Goal: Task Accomplishment & Management: Complete application form

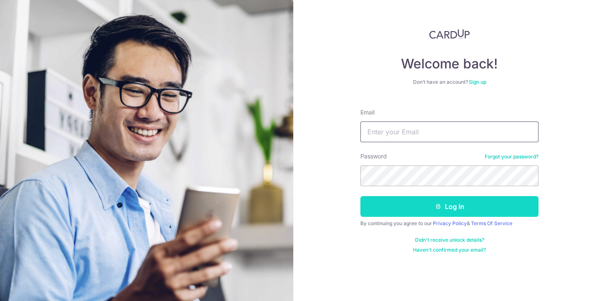
type input "[EMAIL_ADDRESS][DOMAIN_NAME]"
click at [409, 202] on button "Log in" at bounding box center [449, 206] width 178 height 21
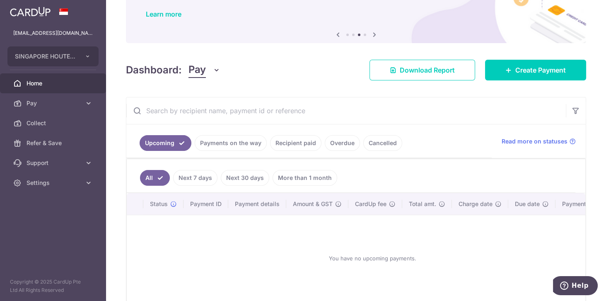
scroll to position [71, 0]
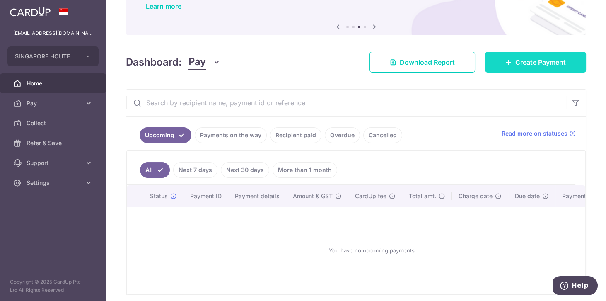
click at [487, 61] on link "Create Payment" at bounding box center [535, 62] width 101 height 21
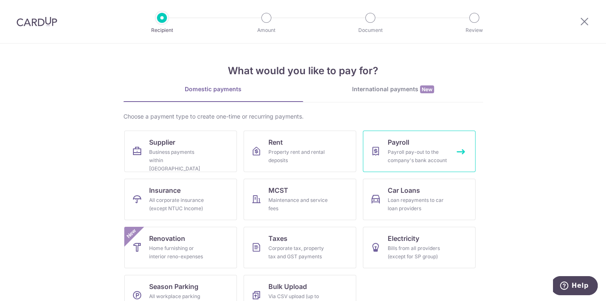
click at [407, 145] on span "Payroll" at bounding box center [399, 142] width 22 height 10
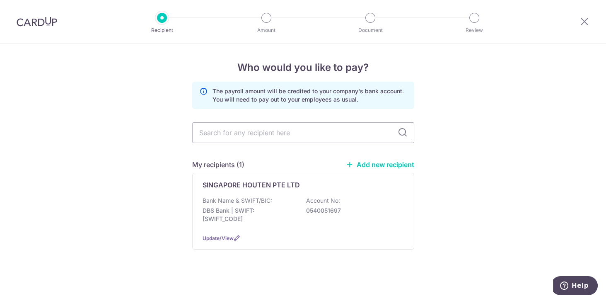
click at [20, 28] on div at bounding box center [37, 21] width 74 height 43
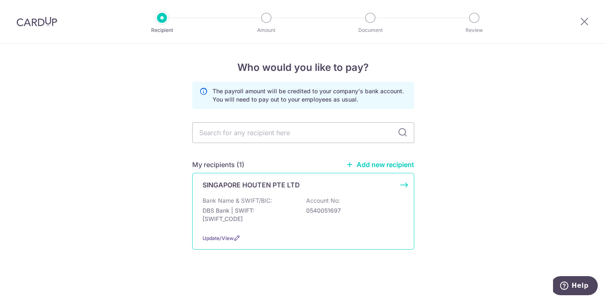
click at [264, 198] on p "Bank Name & SWIFT/BIC:" at bounding box center [238, 200] width 70 height 8
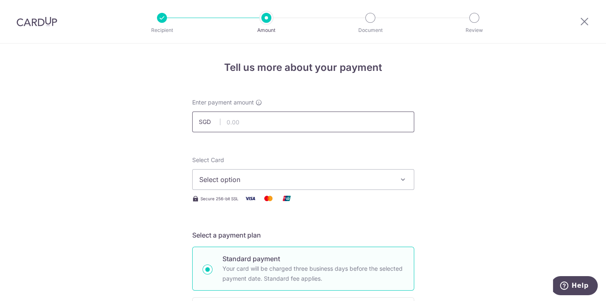
click at [269, 115] on input "text" at bounding box center [303, 121] width 222 height 21
type input "60,453.00"
drag, startPoint x: 265, startPoint y: 166, endPoint x: 258, endPoint y: 182, distance: 16.5
click at [258, 182] on div "Select Card Select option Add credit card Your Cards **** 1004 **** 4595 **** 8…" at bounding box center [303, 173] width 222 height 34
click at [258, 181] on span "Select option" at bounding box center [295, 179] width 193 height 10
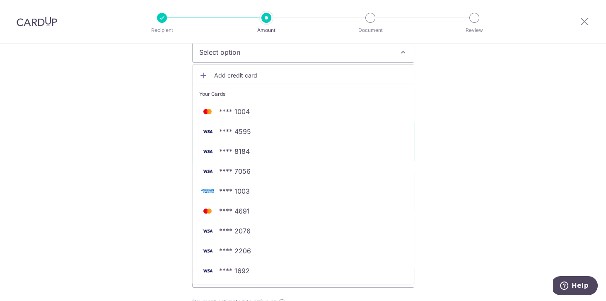
scroll to position [118, 0]
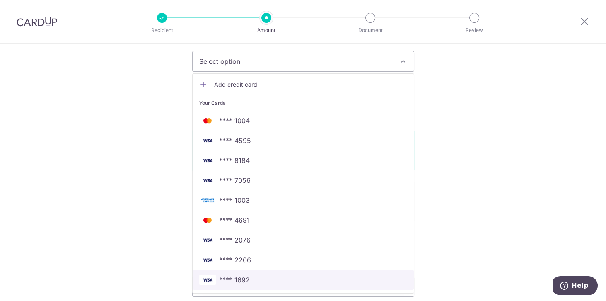
click at [235, 281] on span "**** 1692" at bounding box center [234, 280] width 31 height 10
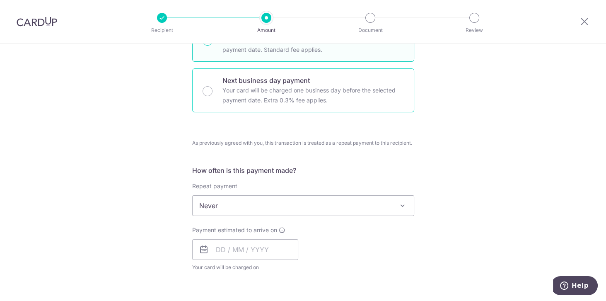
scroll to position [236, 0]
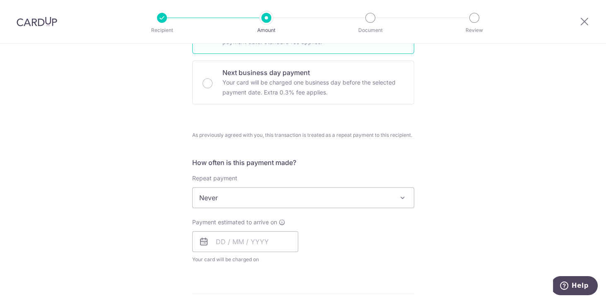
click at [268, 196] on span "Never" at bounding box center [303, 198] width 221 height 20
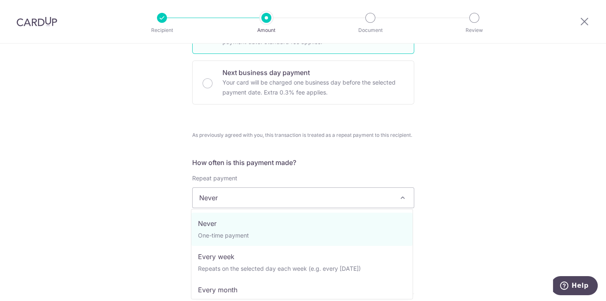
click at [269, 198] on span "Never" at bounding box center [303, 198] width 221 height 20
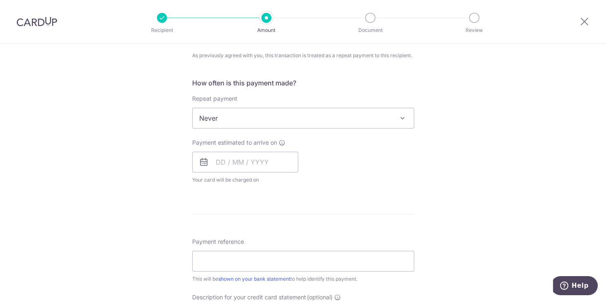
scroll to position [331, 0]
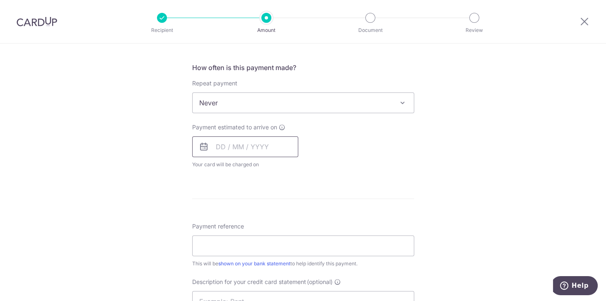
click at [245, 148] on input "text" at bounding box center [245, 146] width 106 height 21
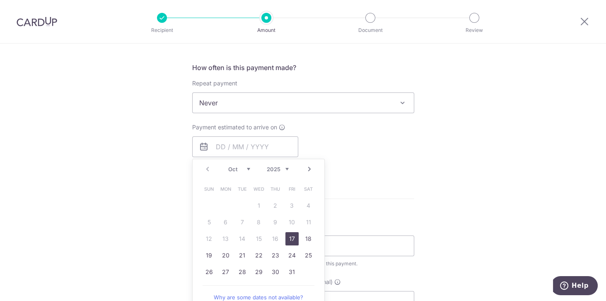
click at [286, 238] on link "17" at bounding box center [291, 238] width 13 height 13
type input "[DATE]"
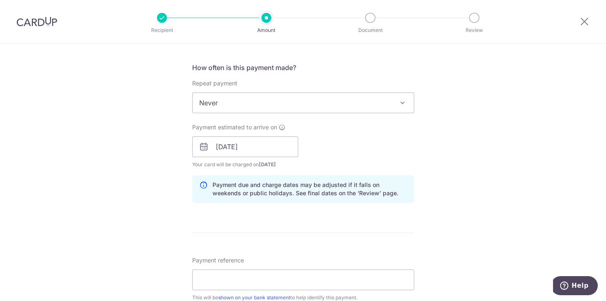
click at [365, 235] on form "Enter payment amount SGD 60,453.00 60453.00 Select Card **** 1692 Add credit ca…" at bounding box center [303, 150] width 222 height 767
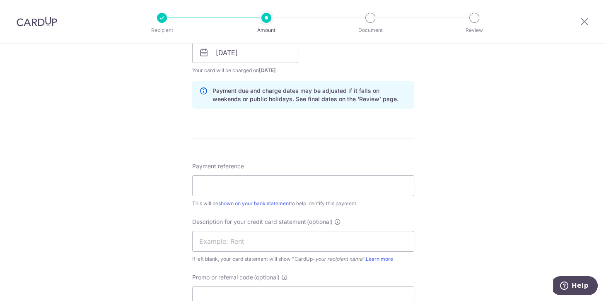
scroll to position [426, 0]
click at [231, 180] on input "Payment reference" at bounding box center [303, 185] width 222 height 21
type input "C"
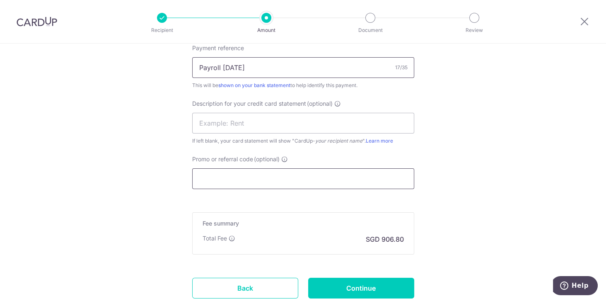
scroll to position [544, 0]
type input "Payroll [DATE]"
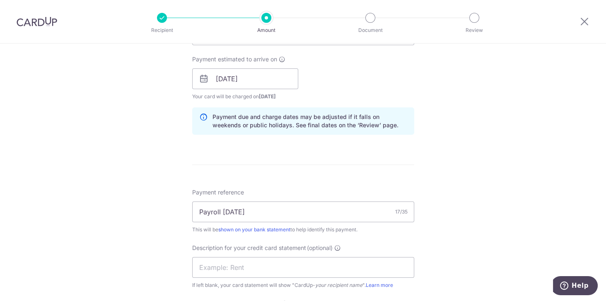
scroll to position [402, 0]
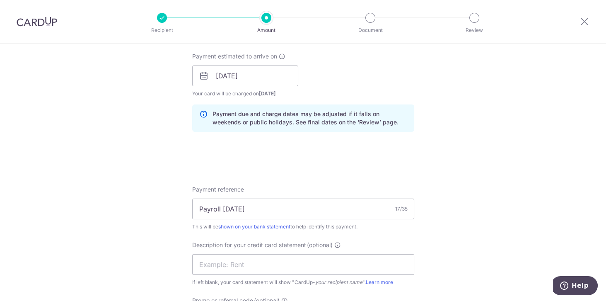
click at [117, 234] on div "Tell us more about your payment Enter payment amount SGD 60,453.00 60453.00 Sel…" at bounding box center [303, 71] width 606 height 860
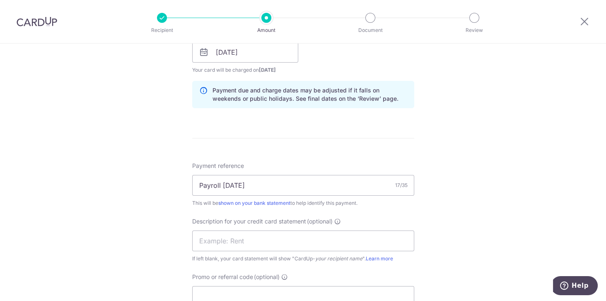
scroll to position [591, 0]
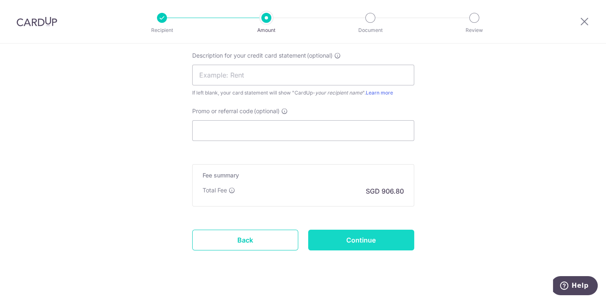
click at [330, 233] on input "Continue" at bounding box center [361, 239] width 106 height 21
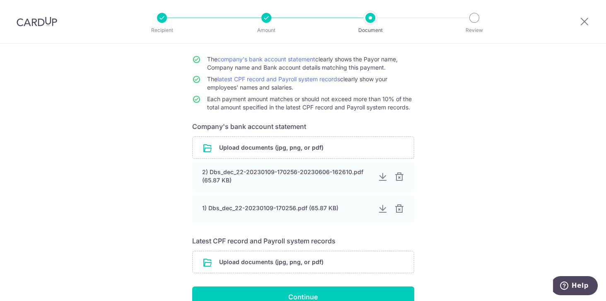
scroll to position [71, 0]
click at [251, 268] on input "file" at bounding box center [303, 262] width 221 height 22
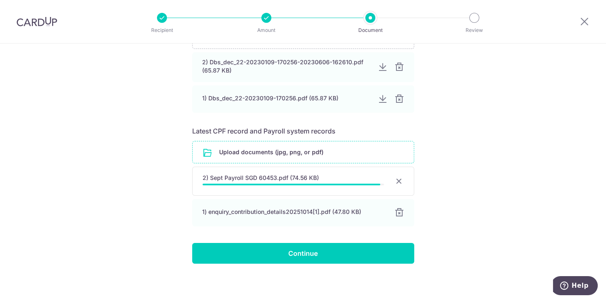
scroll to position [179, 0]
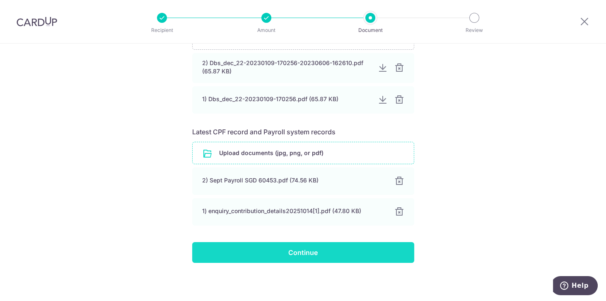
click at [340, 251] on input "Continue" at bounding box center [303, 252] width 222 height 21
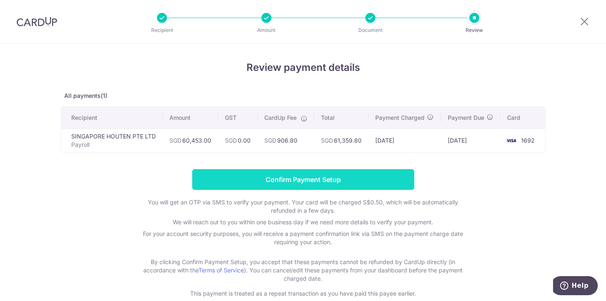
click at [313, 182] on input "Confirm Payment Setup" at bounding box center [303, 179] width 222 height 21
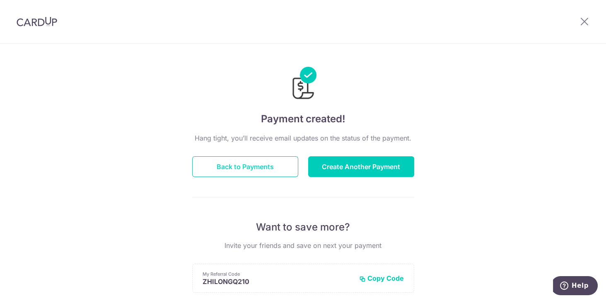
click at [249, 172] on button "Back to Payments" at bounding box center [245, 166] width 106 height 21
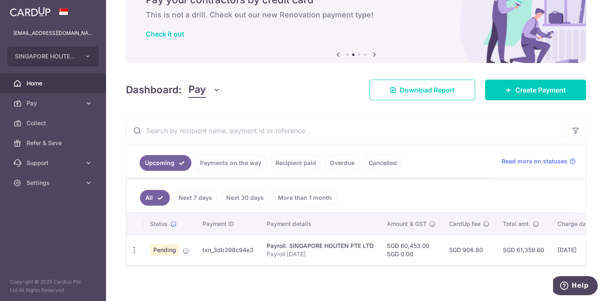
scroll to position [48, 0]
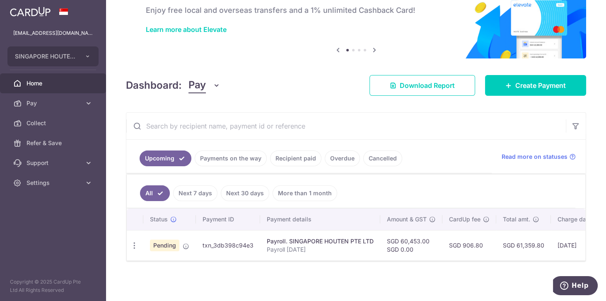
drag, startPoint x: 256, startPoint y: 243, endPoint x: 201, endPoint y: 247, distance: 54.4
click at [201, 247] on td "txn_3db398c94e3" at bounding box center [228, 245] width 64 height 30
copy td "txn_3db398c94e3"
